Goal: Information Seeking & Learning: Learn about a topic

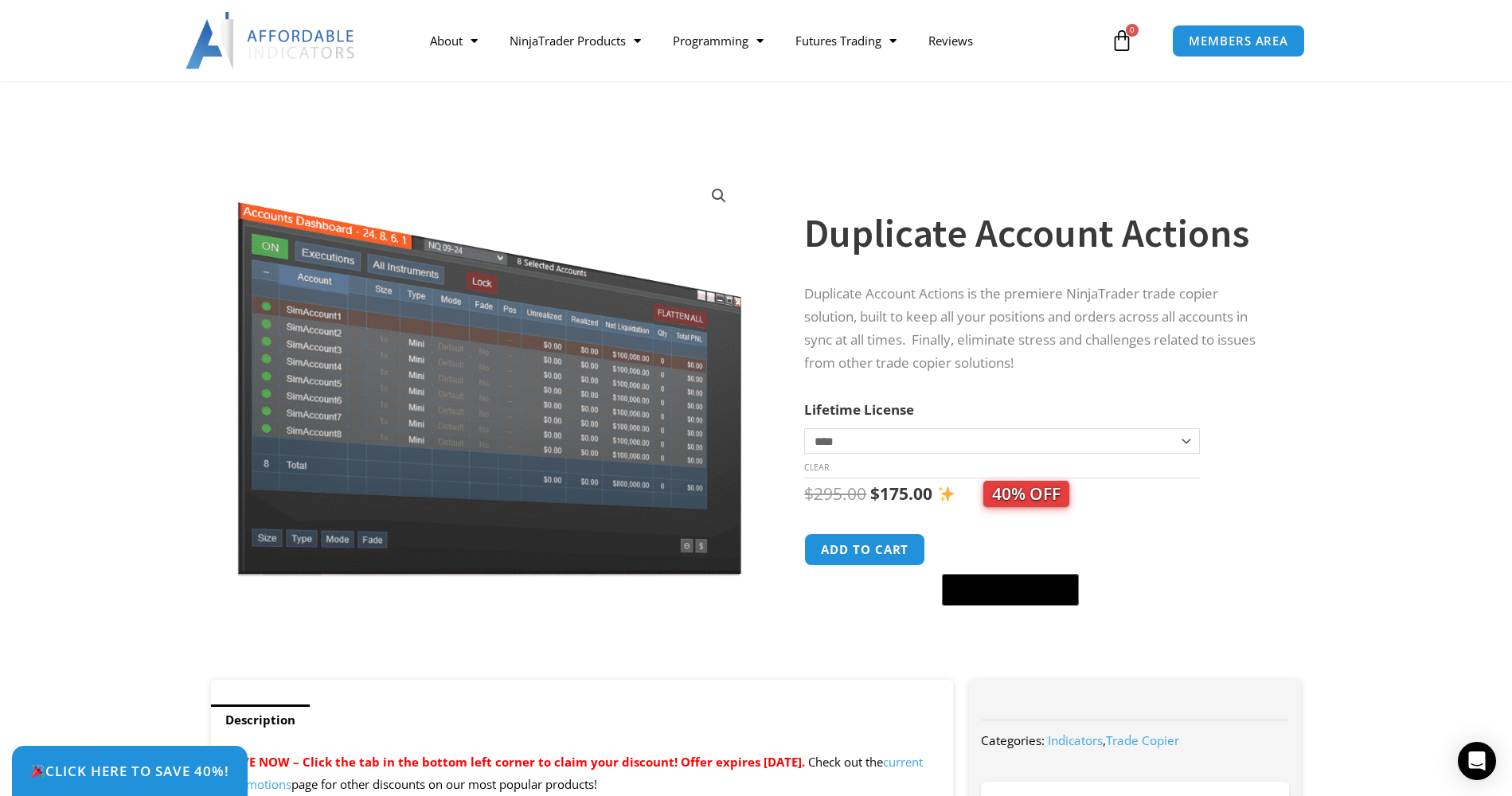
scroll to position [969, 0]
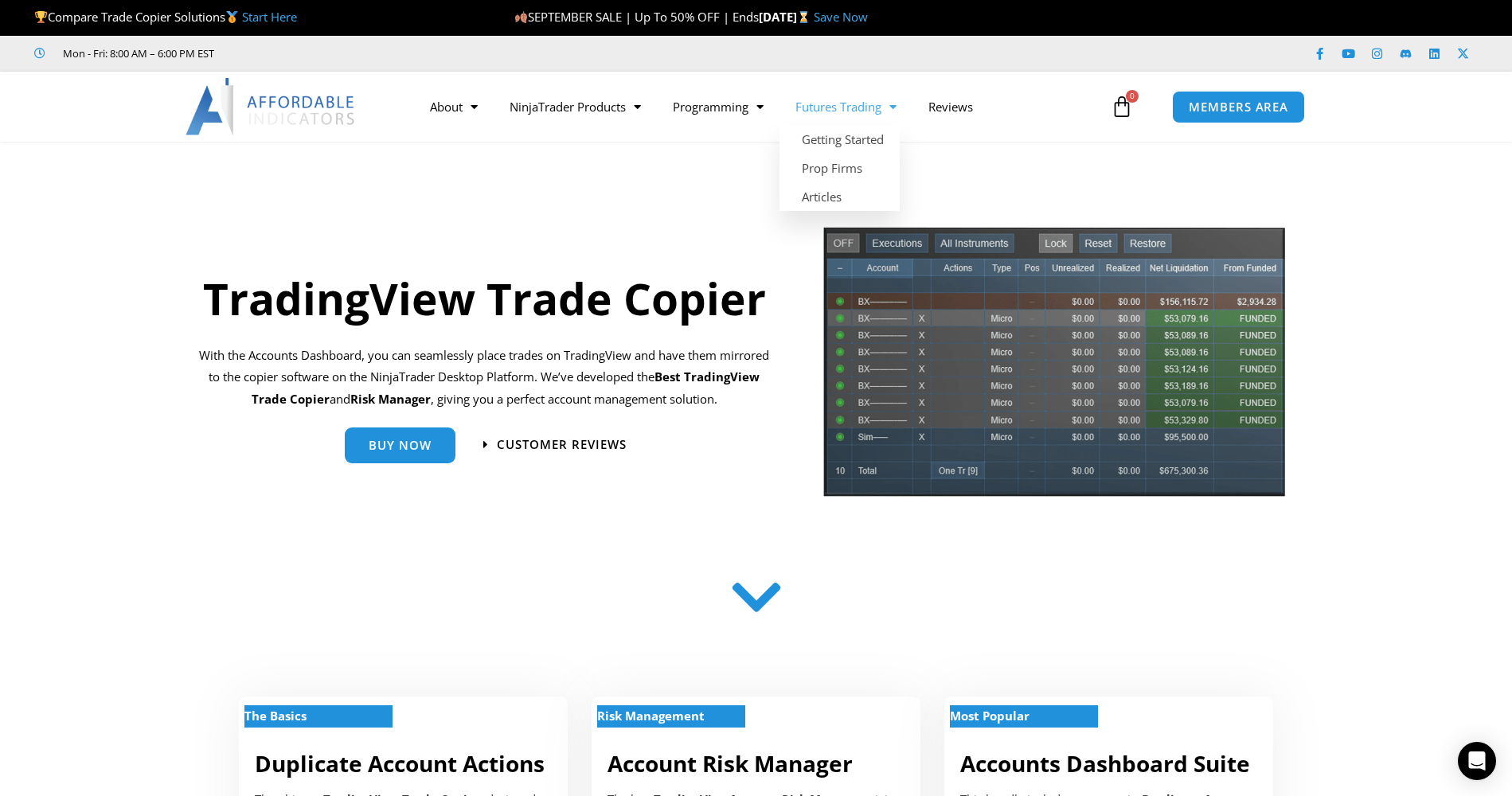
click at [893, 107] on span "Menu" at bounding box center [888, 107] width 15 height 28
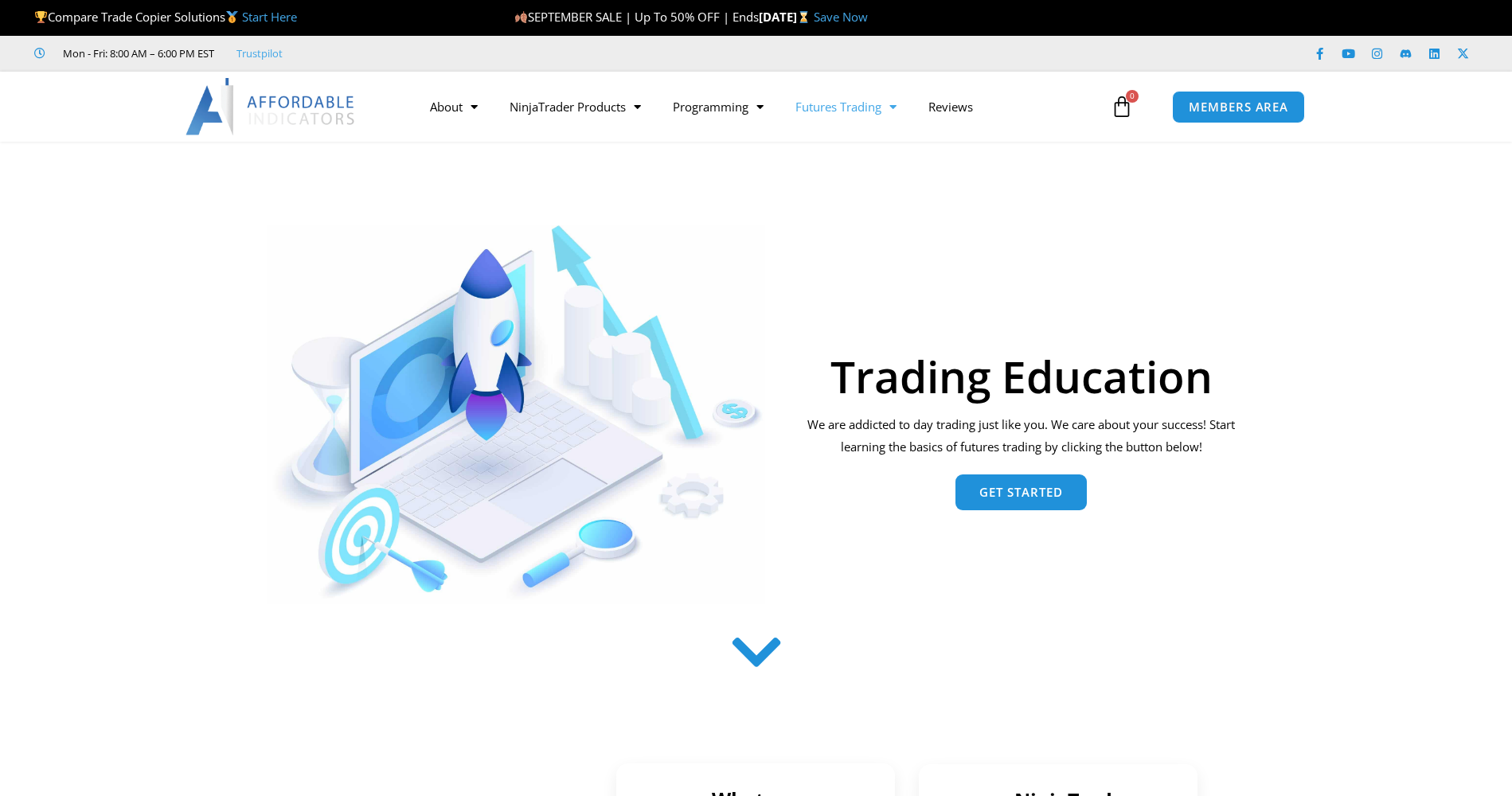
click at [896, 109] on span "Menu" at bounding box center [888, 107] width 15 height 28
click at [478, 108] on span "Menu" at bounding box center [470, 107] width 15 height 28
